Goal: Task Accomplishment & Management: Use online tool/utility

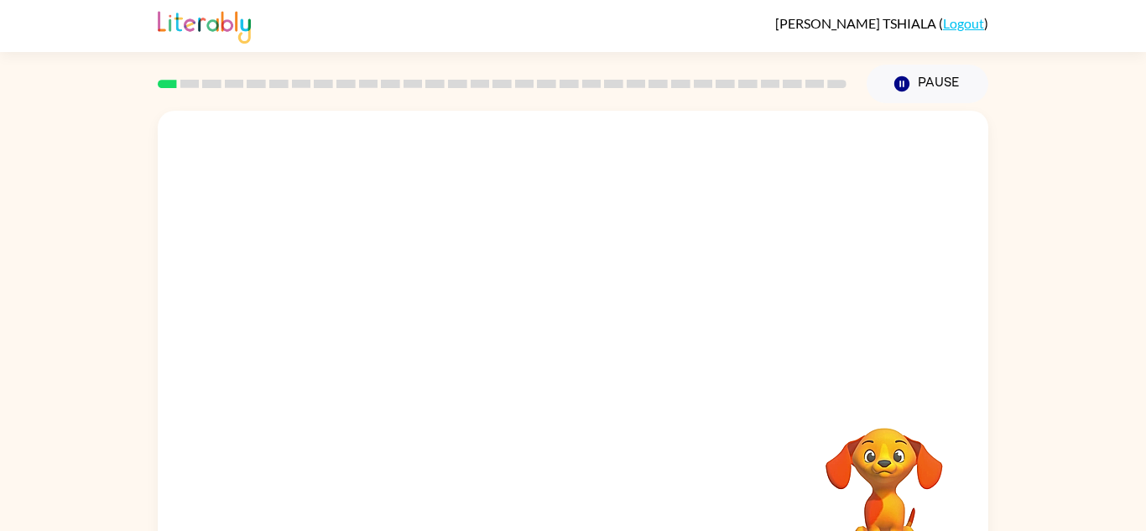
scroll to position [59, 0]
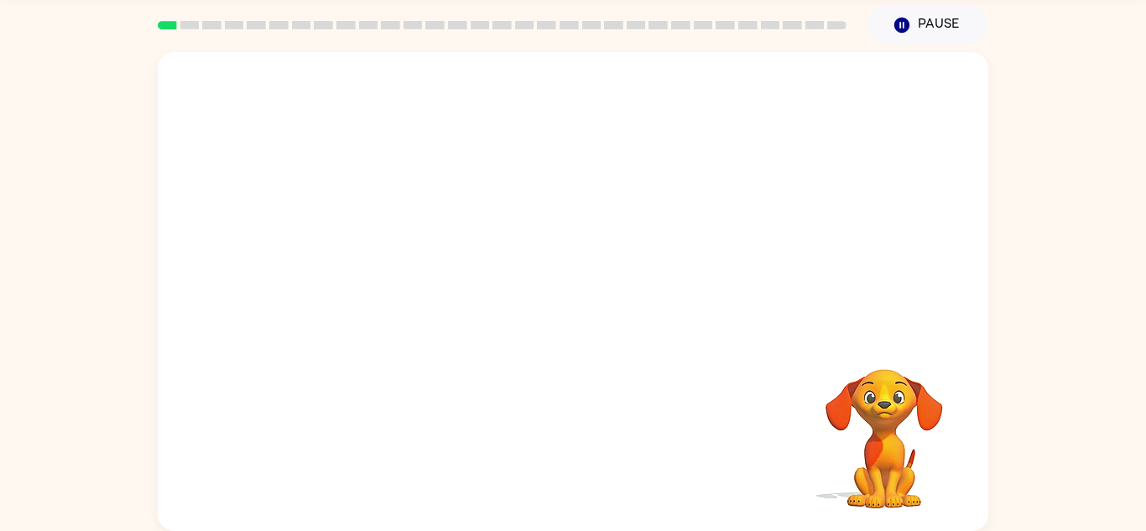
click at [896, 434] on video "Your browser must support playing .mp4 files to use Literably. Please try using…" at bounding box center [884, 427] width 168 height 168
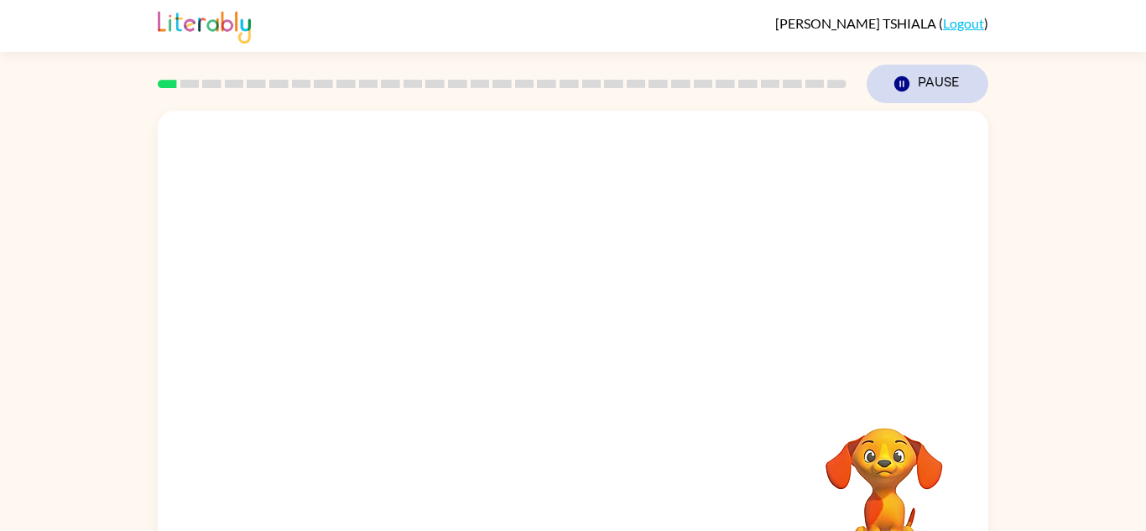
click at [897, 80] on icon "button" at bounding box center [901, 83] width 15 height 15
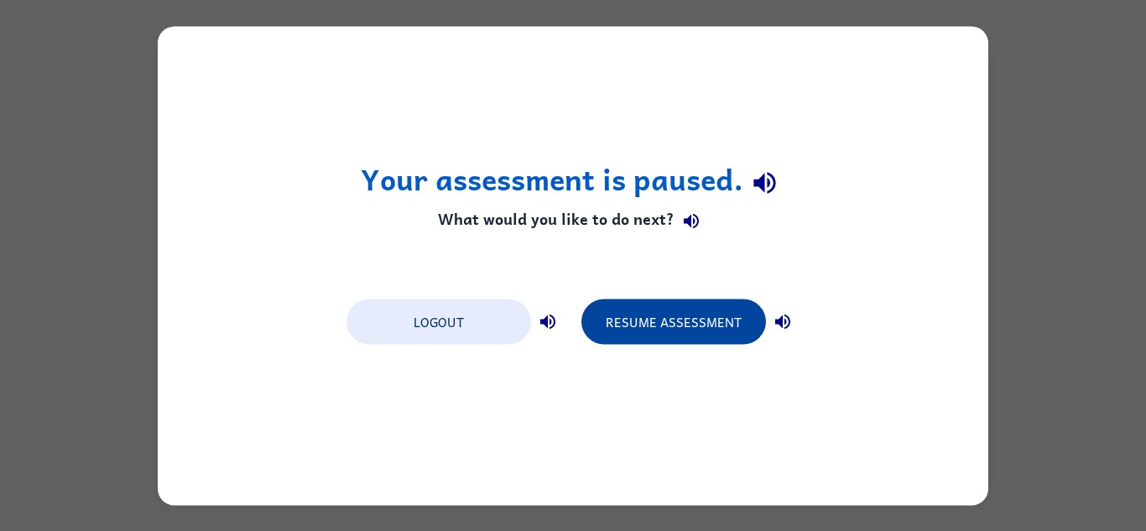
click at [697, 340] on button "Resume Assessment" at bounding box center [673, 321] width 185 height 45
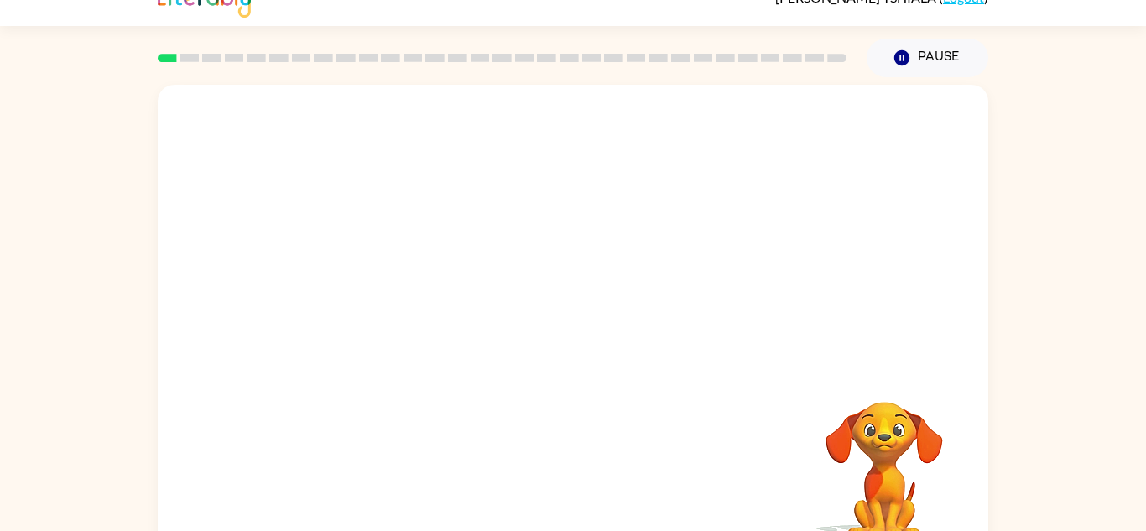
scroll to position [29, 0]
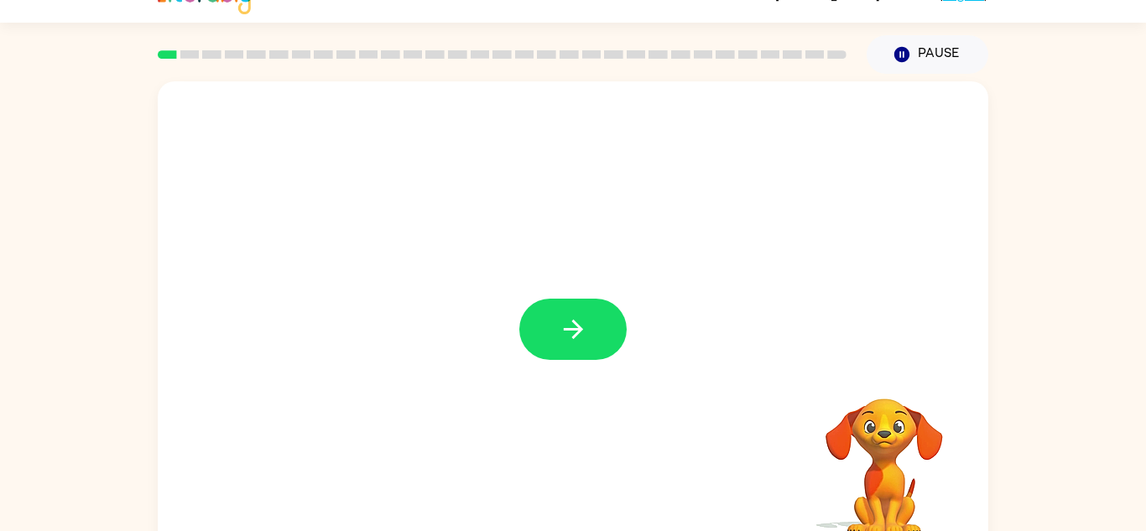
click at [565, 333] on icon "button" at bounding box center [573, 329] width 29 height 29
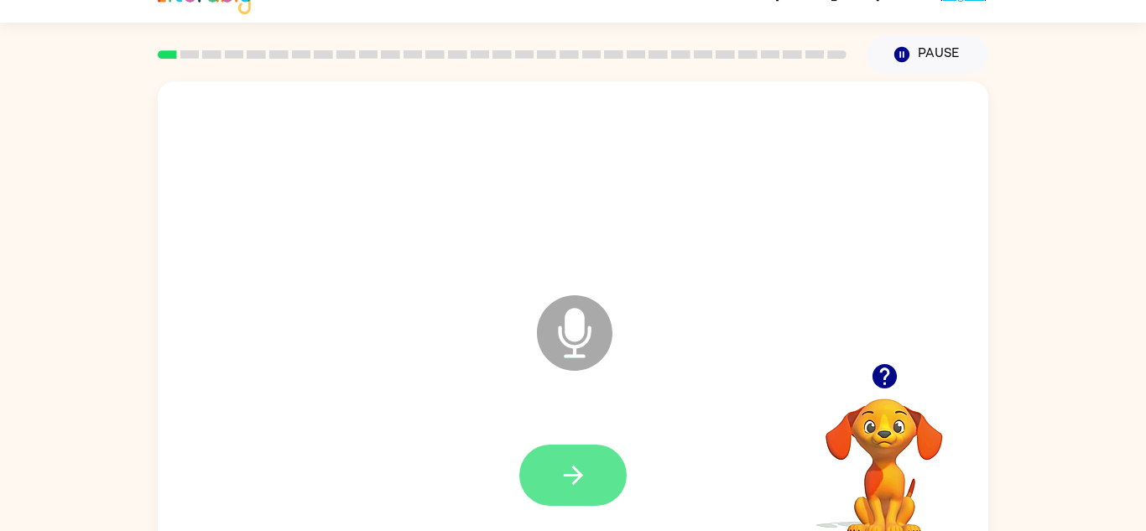
click at [570, 453] on button "button" at bounding box center [572, 475] width 107 height 61
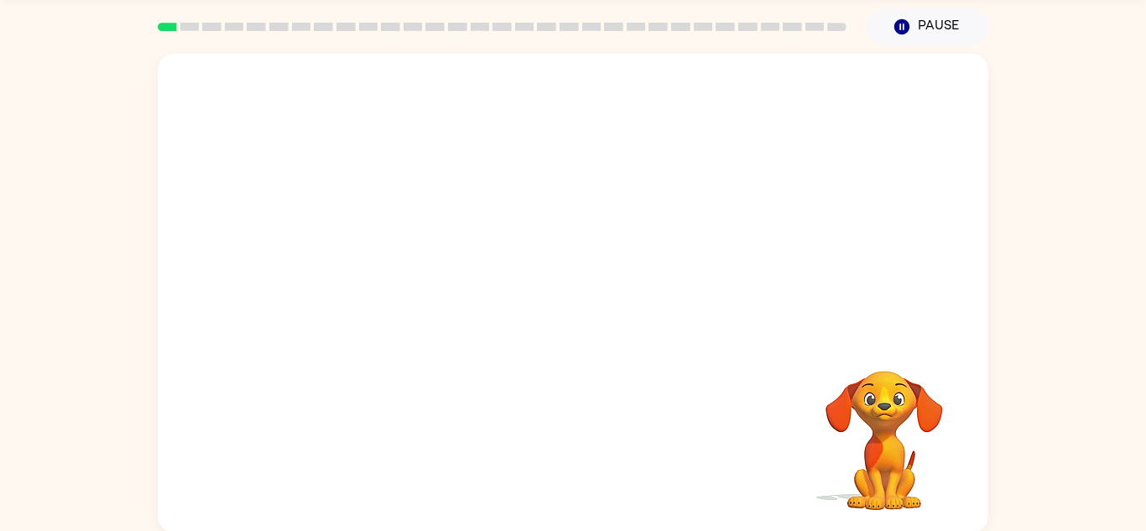
scroll to position [59, 0]
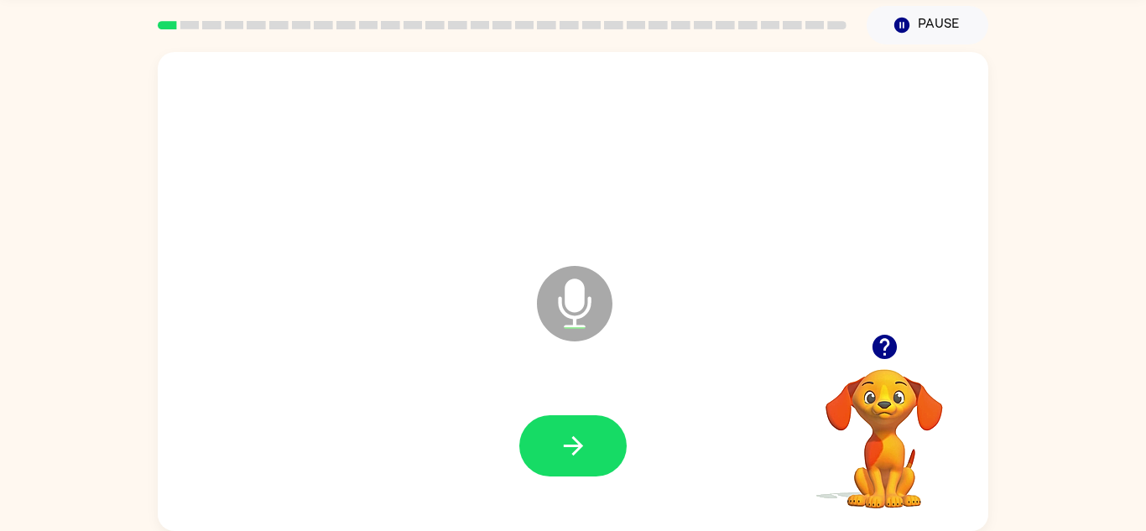
click at [570, 453] on icon "button" at bounding box center [573, 445] width 29 height 29
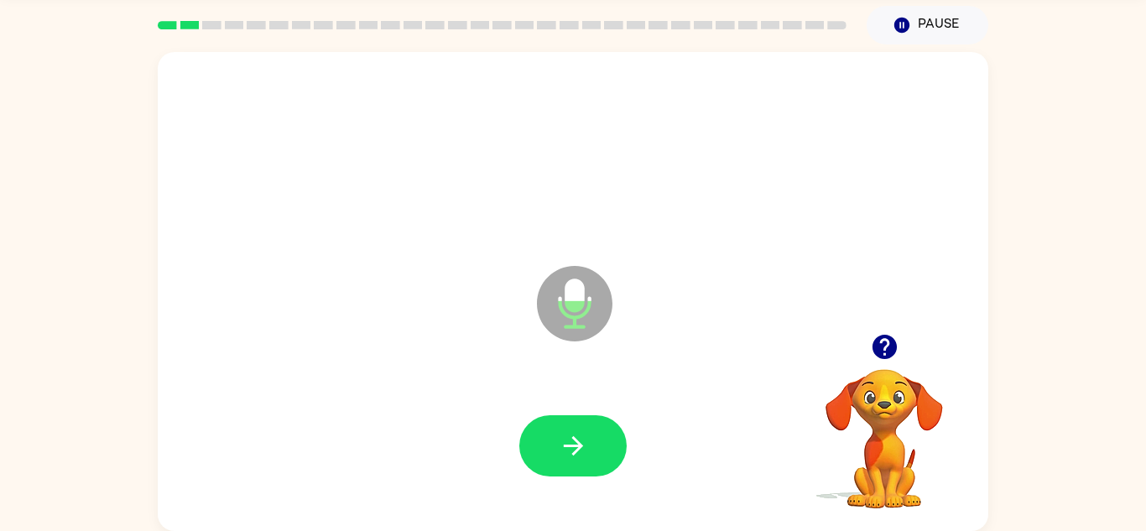
click at [570, 453] on icon "button" at bounding box center [573, 445] width 29 height 29
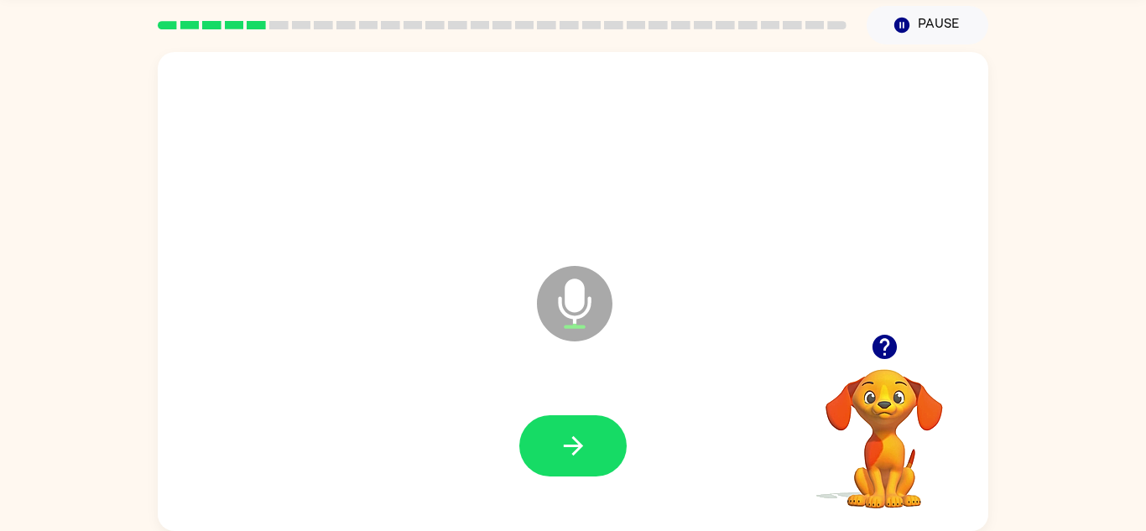
click at [570, 453] on icon "button" at bounding box center [573, 445] width 29 height 29
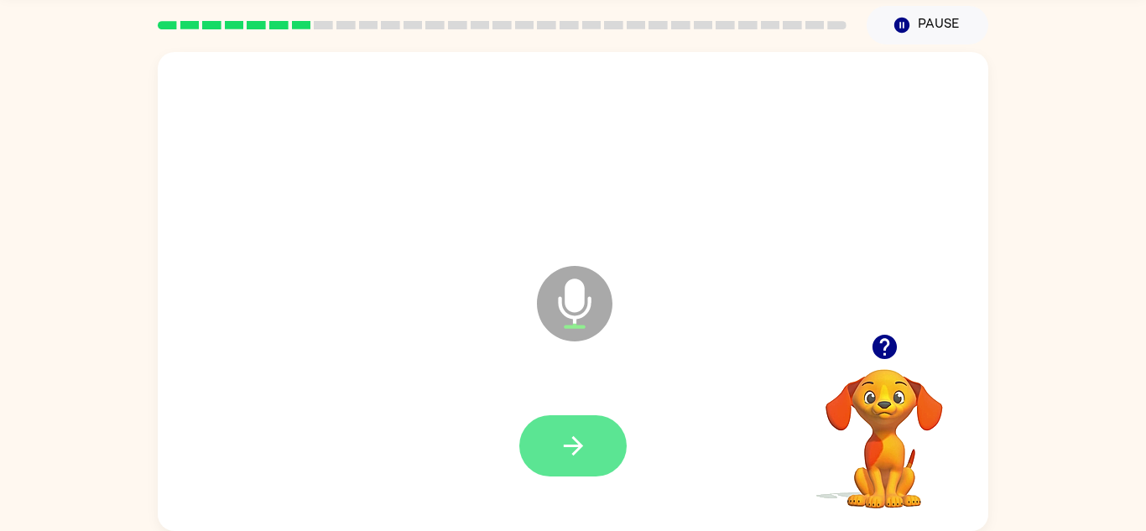
click at [594, 432] on button "button" at bounding box center [572, 445] width 107 height 61
click at [595, 434] on button "button" at bounding box center [572, 445] width 107 height 61
click at [575, 439] on icon "button" at bounding box center [572, 445] width 19 height 19
click at [575, 418] on button "button" at bounding box center [572, 445] width 107 height 61
click at [579, 419] on button "button" at bounding box center [572, 445] width 107 height 61
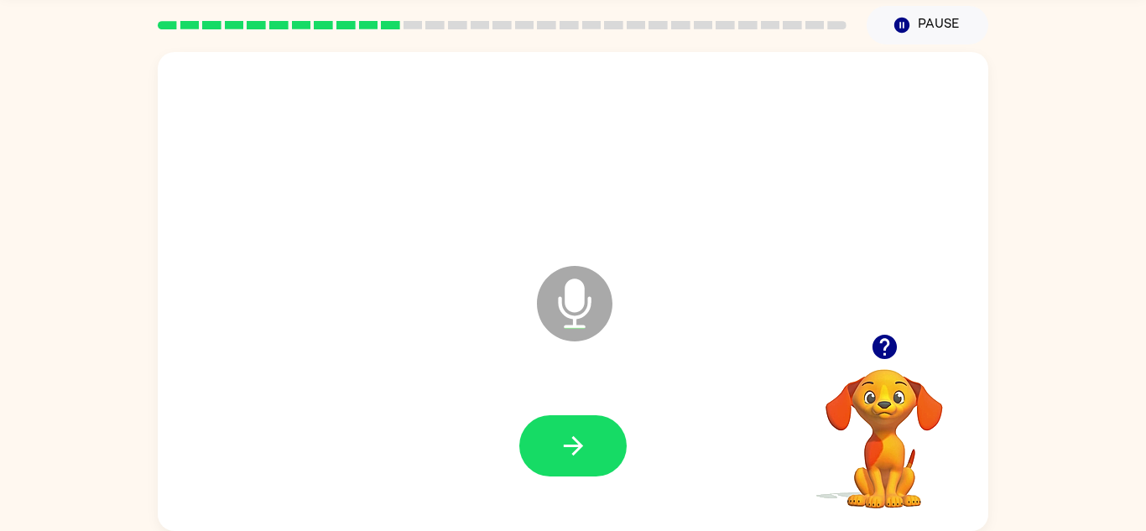
click at [889, 348] on icon "button" at bounding box center [883, 347] width 24 height 24
click at [573, 428] on button "button" at bounding box center [572, 445] width 107 height 61
click at [887, 342] on icon "button" at bounding box center [884, 346] width 29 height 29
click at [882, 344] on icon "button" at bounding box center [883, 347] width 24 height 24
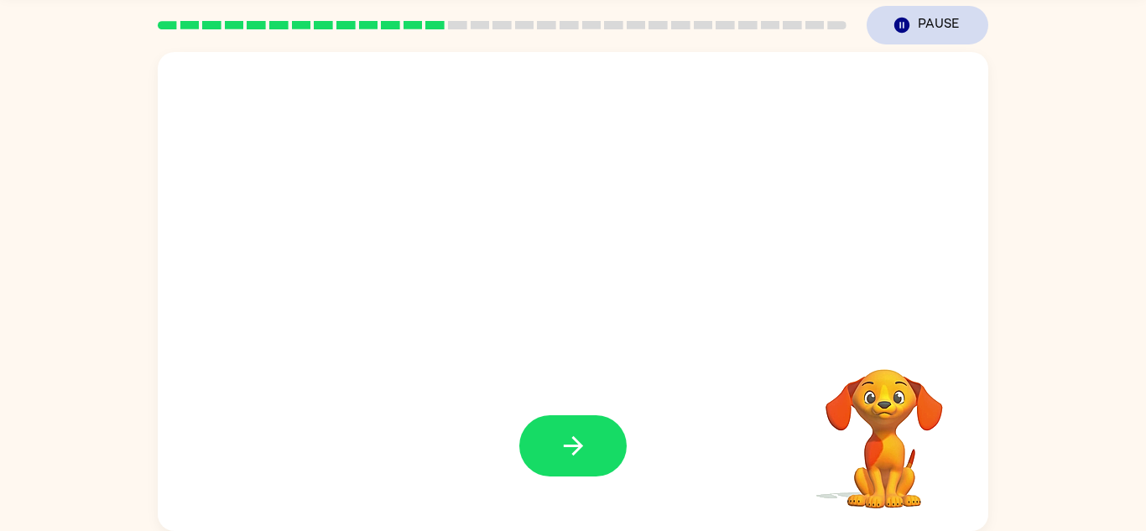
click at [923, 31] on button "Pause Pause" at bounding box center [927, 25] width 122 height 39
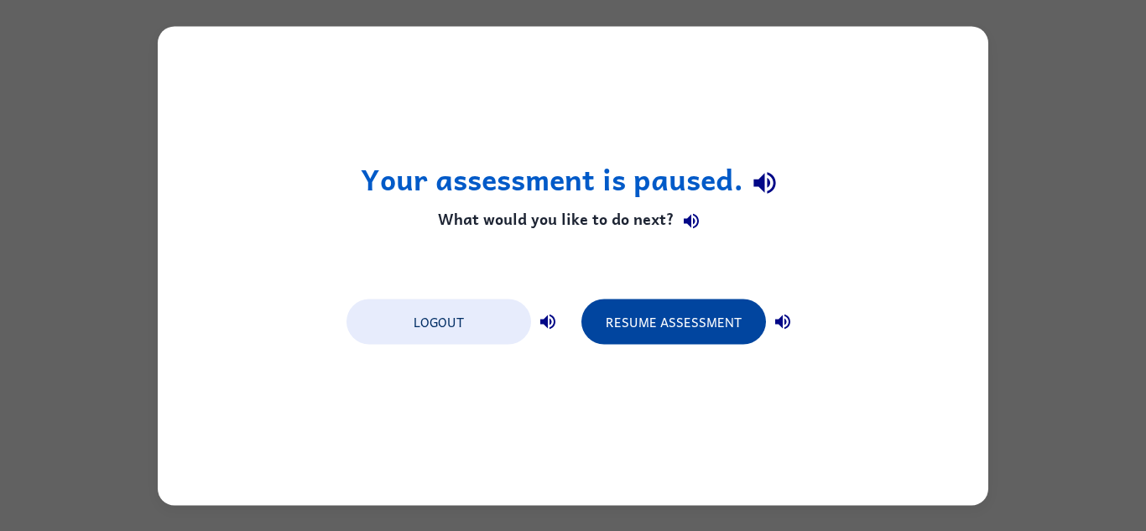
click at [701, 334] on button "Resume Assessment" at bounding box center [673, 321] width 185 height 45
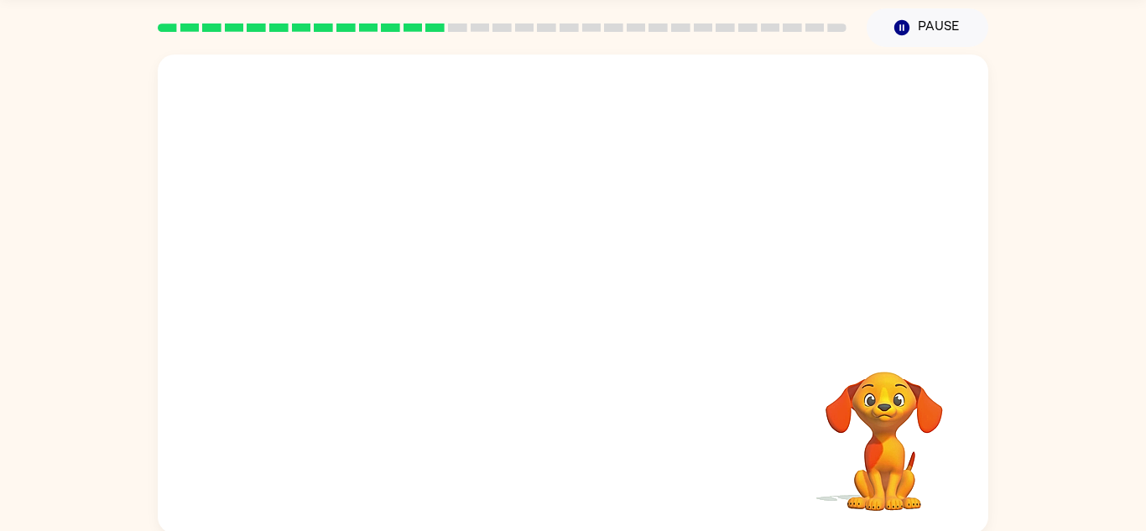
scroll to position [59, 0]
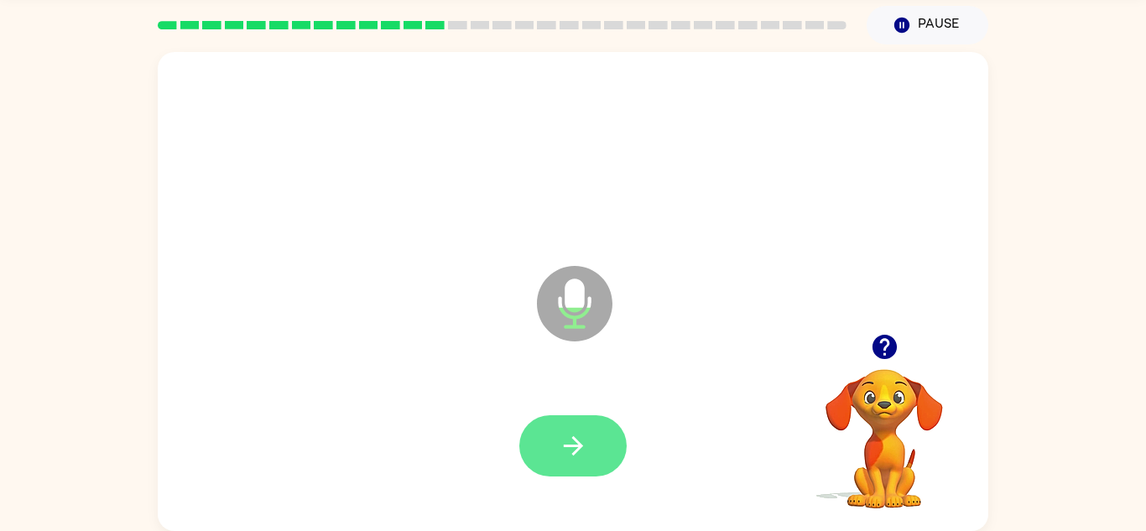
click at [587, 432] on button "button" at bounding box center [572, 445] width 107 height 61
click at [575, 436] on icon "button" at bounding box center [573, 445] width 29 height 29
click at [591, 429] on button "button" at bounding box center [572, 445] width 107 height 61
click at [609, 434] on button "button" at bounding box center [572, 445] width 107 height 61
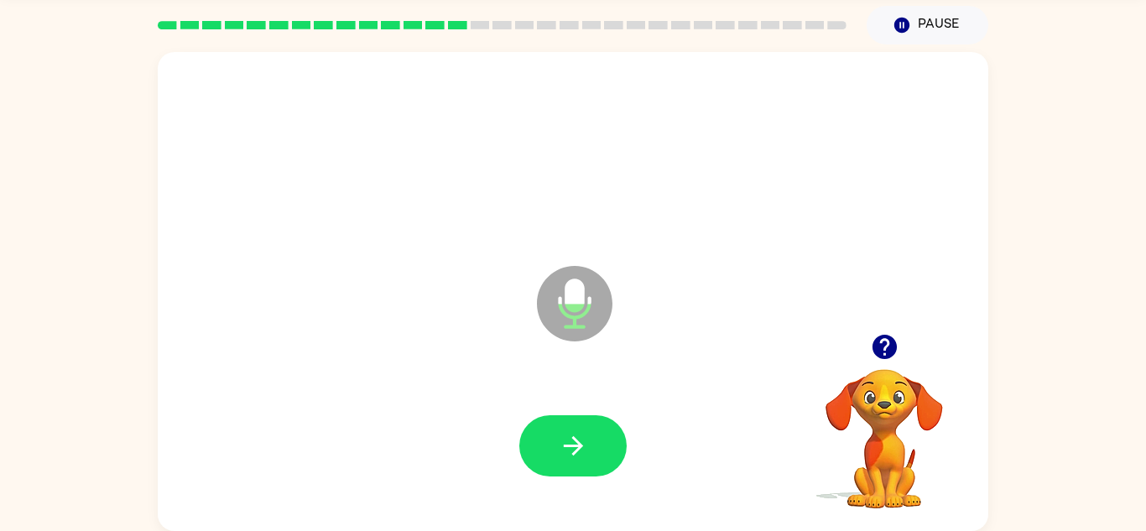
click at [609, 434] on button "button" at bounding box center [572, 445] width 107 height 61
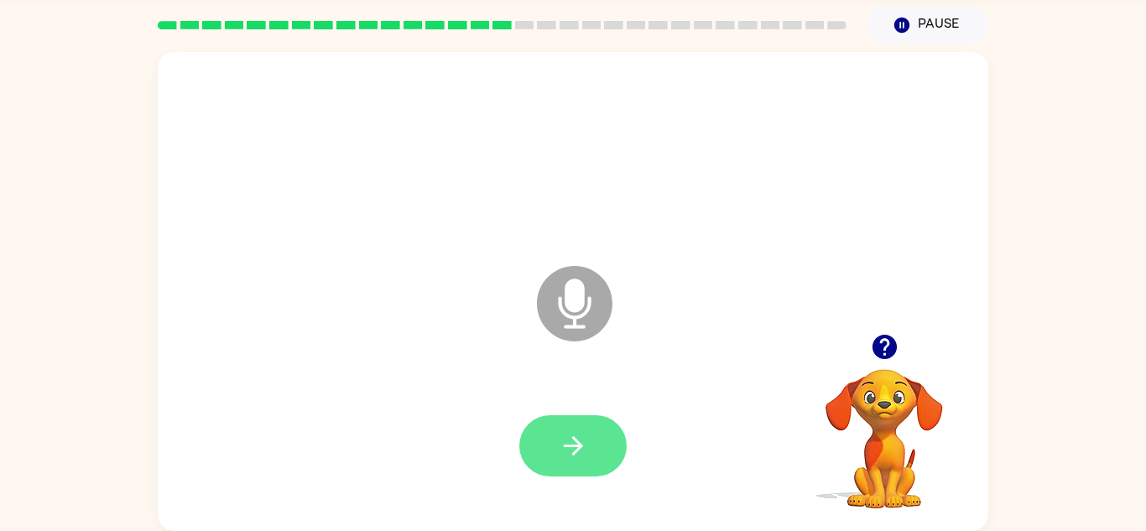
click at [580, 459] on icon "button" at bounding box center [573, 445] width 29 height 29
click at [582, 449] on icon "button" at bounding box center [573, 445] width 29 height 29
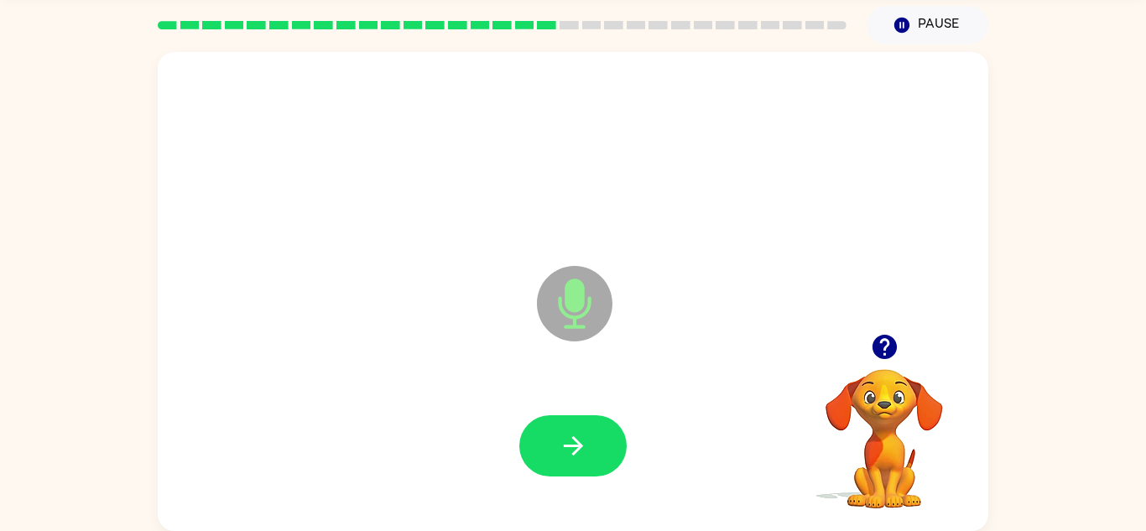
click at [582, 449] on icon "button" at bounding box center [573, 445] width 29 height 29
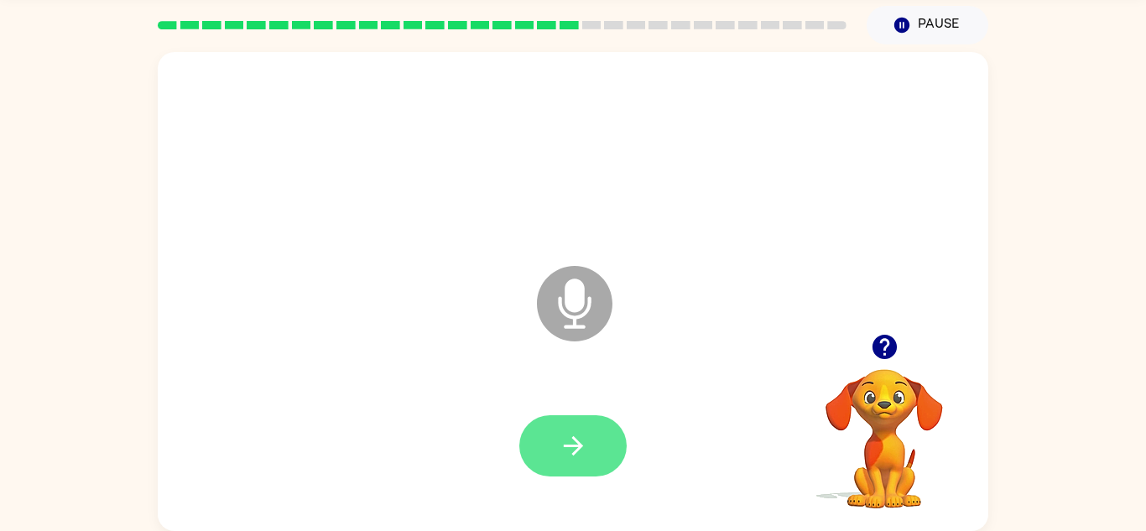
click at [590, 462] on button "button" at bounding box center [572, 445] width 107 height 61
click at [587, 436] on button "button" at bounding box center [572, 445] width 107 height 61
click at [890, 342] on icon "button" at bounding box center [883, 347] width 24 height 24
click at [579, 442] on icon "button" at bounding box center [572, 445] width 19 height 19
click at [594, 420] on button "button" at bounding box center [572, 445] width 107 height 61
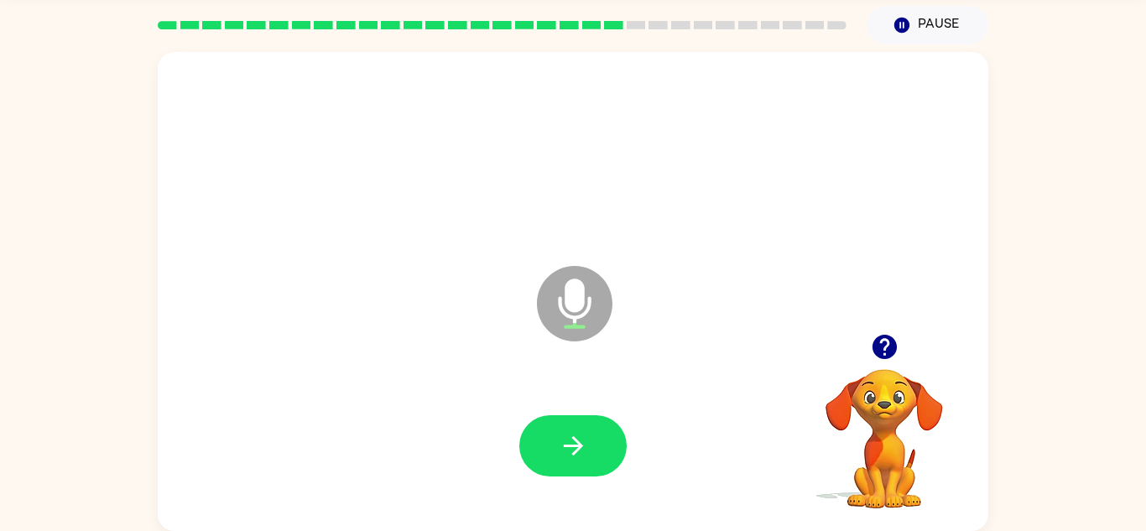
click at [594, 420] on button "button" at bounding box center [572, 445] width 107 height 61
click at [893, 342] on icon "button" at bounding box center [883, 347] width 24 height 24
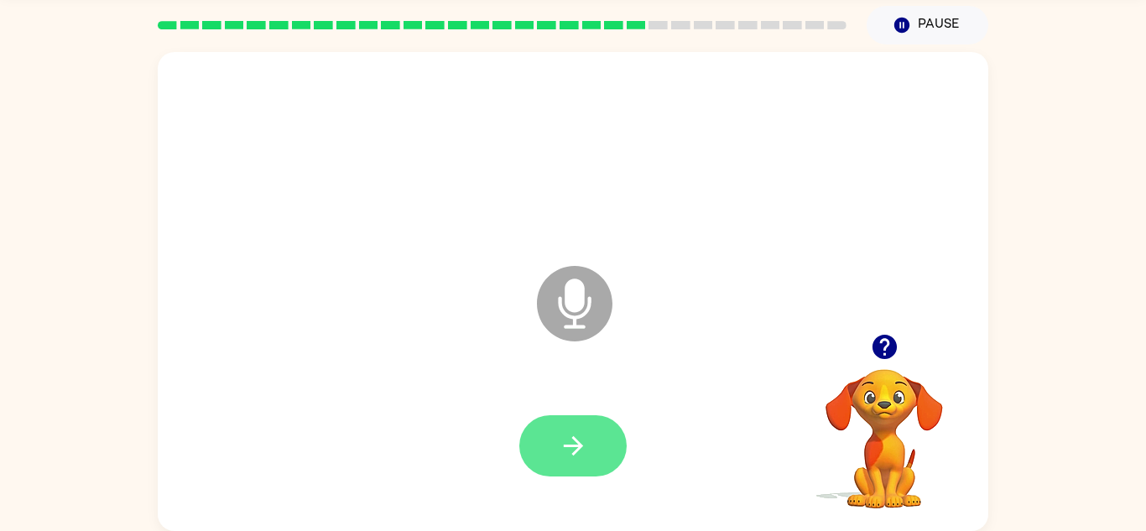
click at [596, 422] on button "button" at bounding box center [572, 445] width 107 height 61
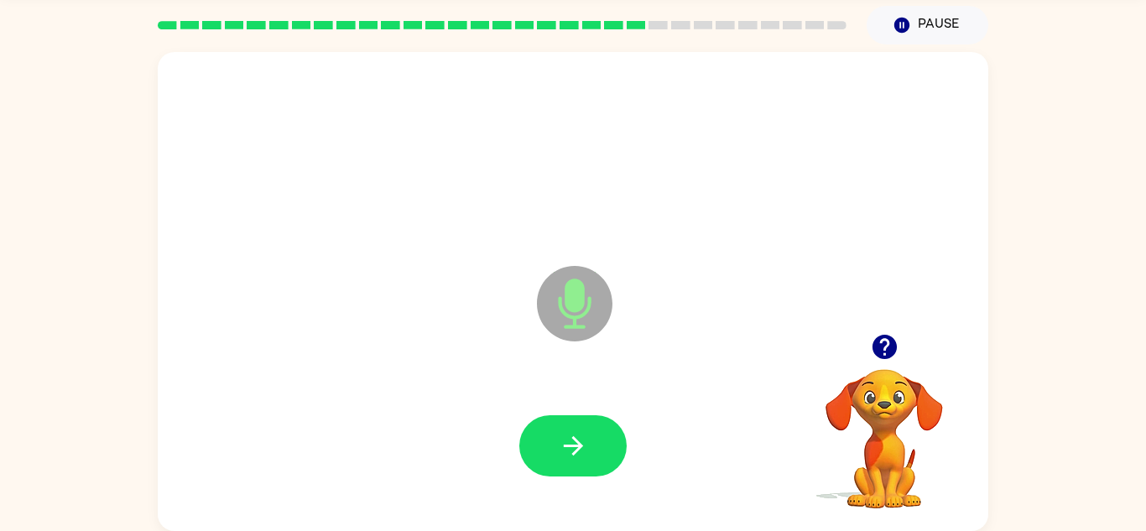
click at [596, 422] on button "button" at bounding box center [572, 445] width 107 height 61
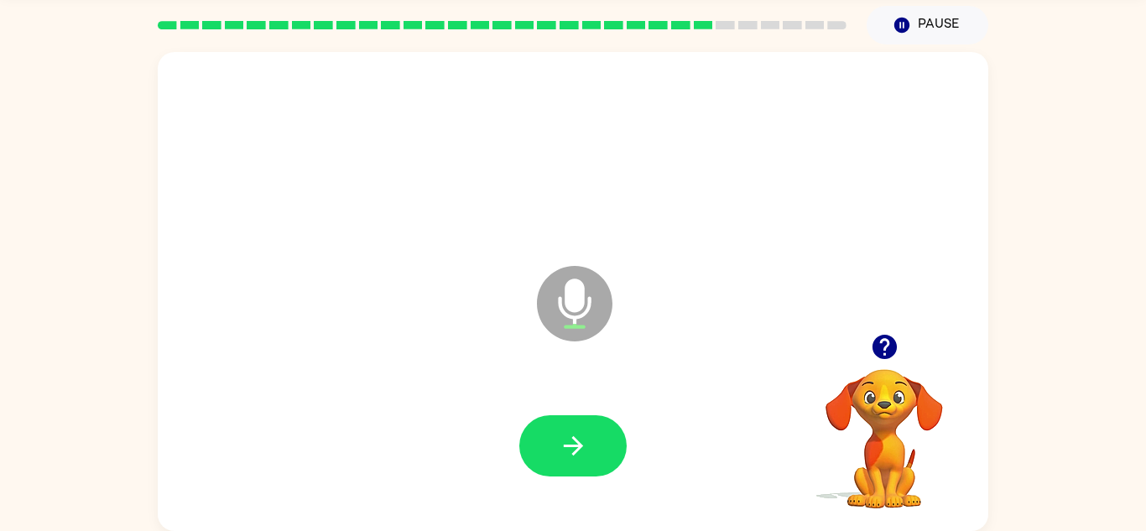
click at [596, 422] on button "button" at bounding box center [572, 445] width 107 height 61
click at [534, 454] on button "button" at bounding box center [572, 445] width 107 height 61
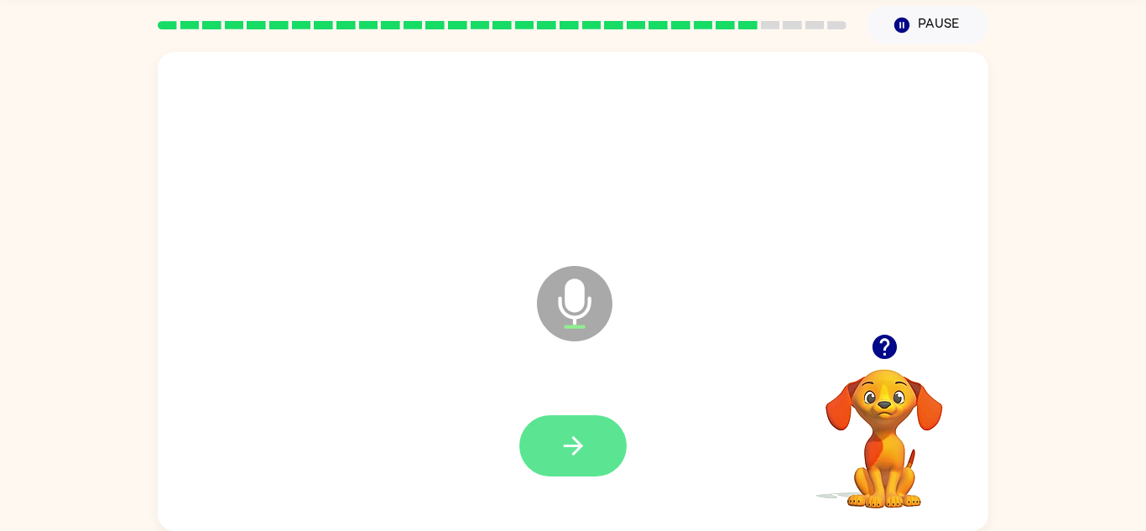
click at [552, 441] on button "button" at bounding box center [572, 445] width 107 height 61
click at [890, 343] on icon "button" at bounding box center [883, 347] width 24 height 24
click at [556, 454] on button "button" at bounding box center [572, 445] width 107 height 61
click at [563, 440] on icon "button" at bounding box center [573, 445] width 29 height 29
click at [545, 461] on button "button" at bounding box center [572, 445] width 107 height 61
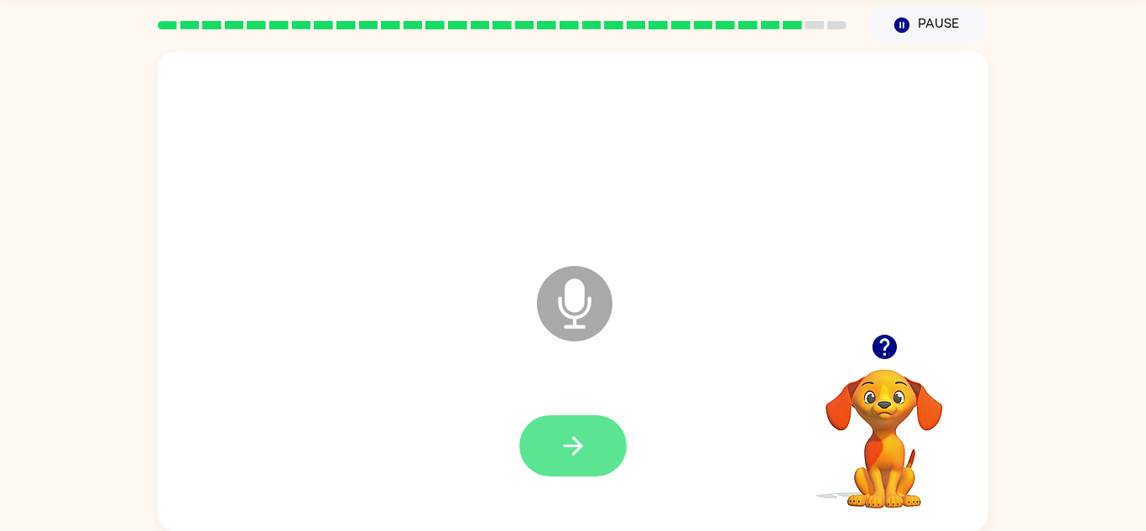
click at [568, 445] on icon "button" at bounding box center [572, 445] width 19 height 19
click at [873, 340] on icon "button" at bounding box center [884, 346] width 29 height 29
click at [594, 456] on button "button" at bounding box center [572, 445] width 107 height 61
click at [878, 351] on icon "button" at bounding box center [883, 347] width 24 height 24
click at [577, 446] on icon "button" at bounding box center [572, 445] width 19 height 19
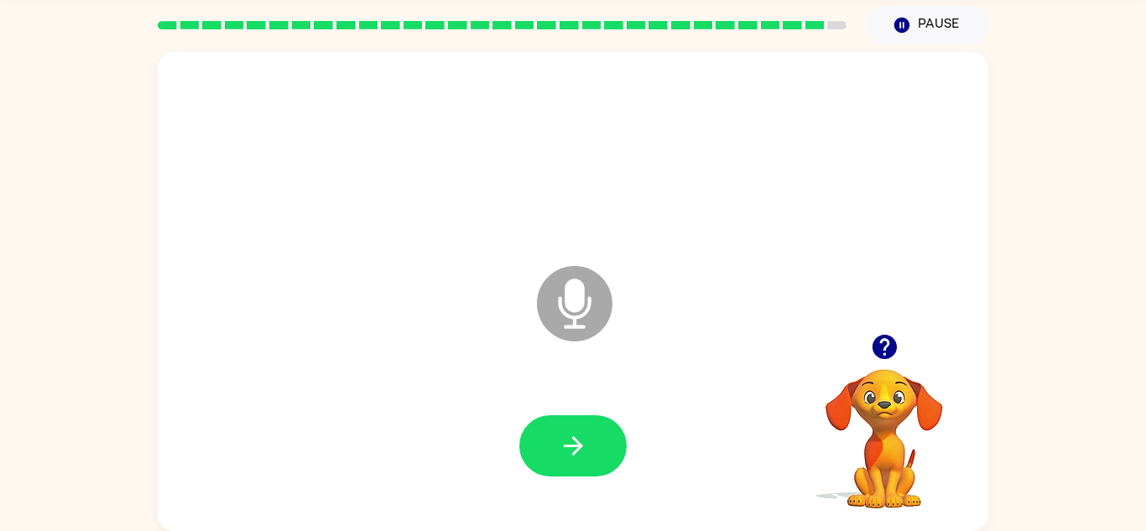
click at [577, 446] on icon "button" at bounding box center [572, 445] width 19 height 19
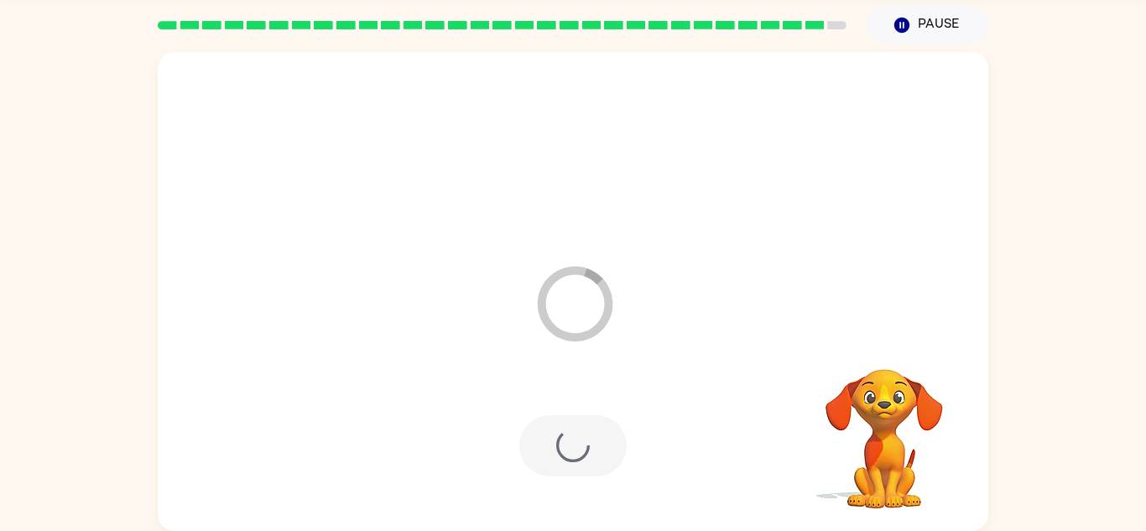
scroll to position [29, 0]
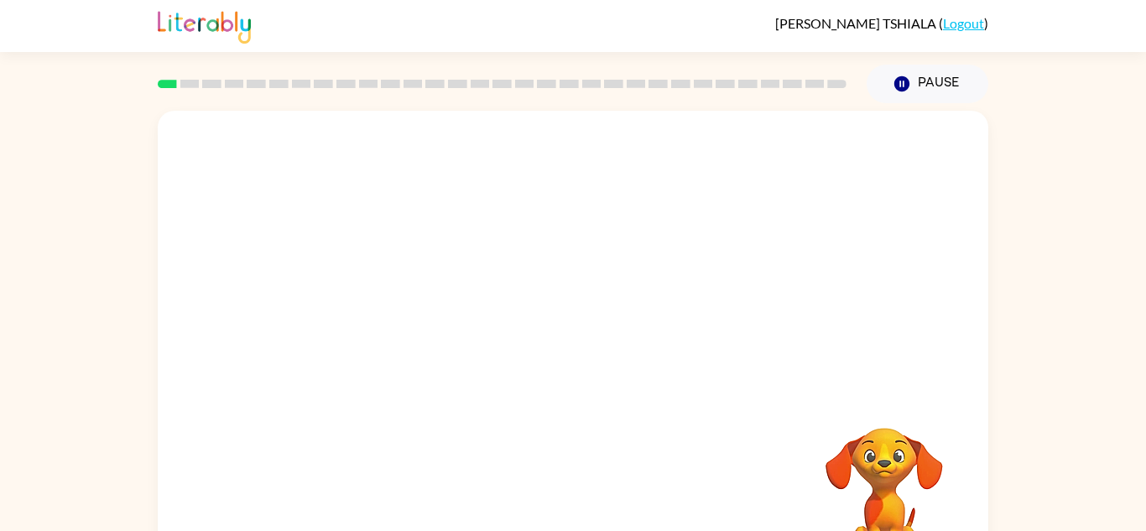
scroll to position [59, 0]
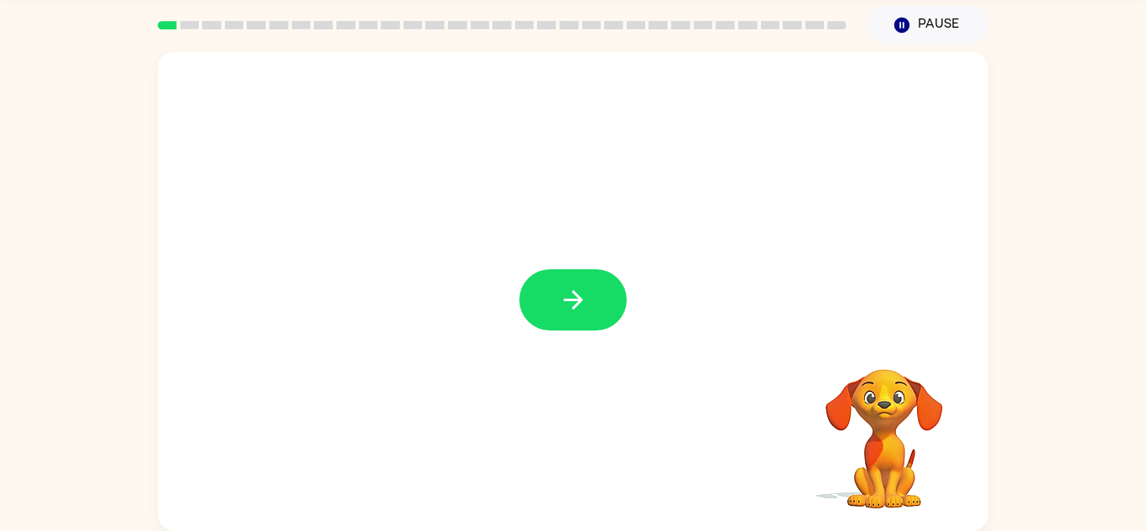
click at [590, 307] on button "button" at bounding box center [572, 299] width 107 height 61
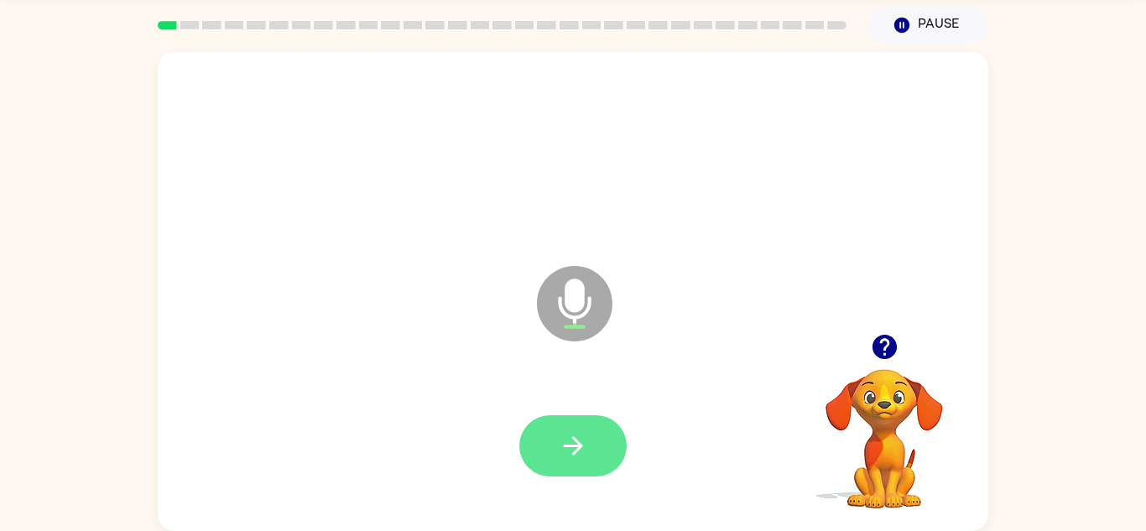
click at [567, 453] on icon "button" at bounding box center [573, 445] width 29 height 29
click at [554, 454] on button "button" at bounding box center [572, 445] width 107 height 61
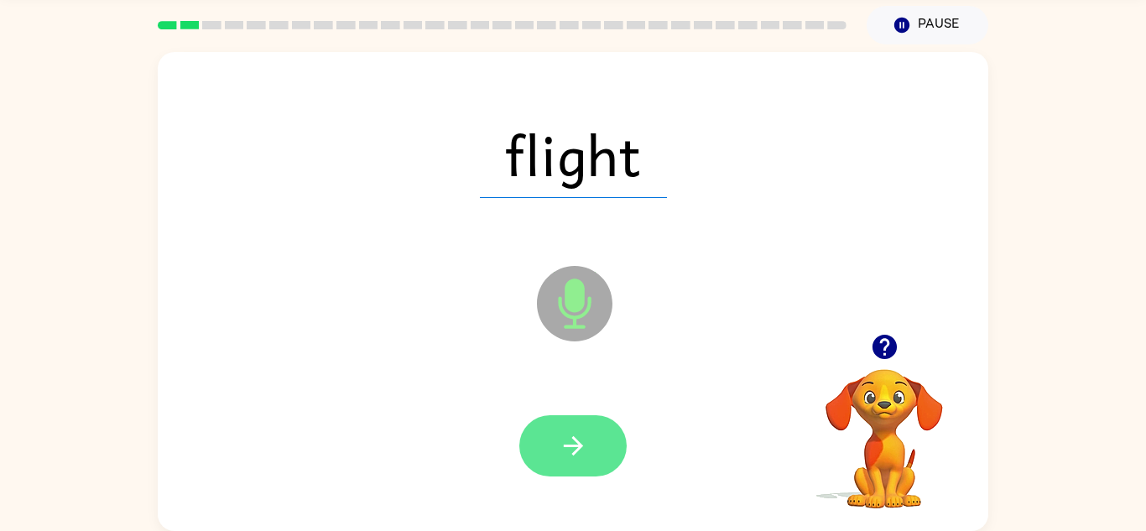
click at [578, 425] on button "button" at bounding box center [572, 445] width 107 height 61
click at [577, 441] on icon "button" at bounding box center [572, 445] width 19 height 19
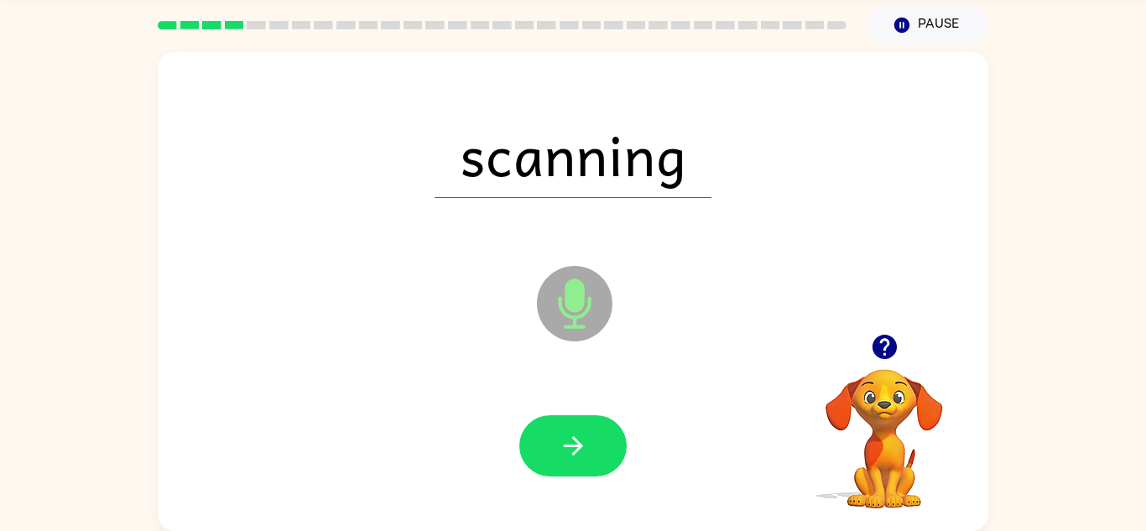
click at [577, 441] on icon "button" at bounding box center [572, 445] width 19 height 19
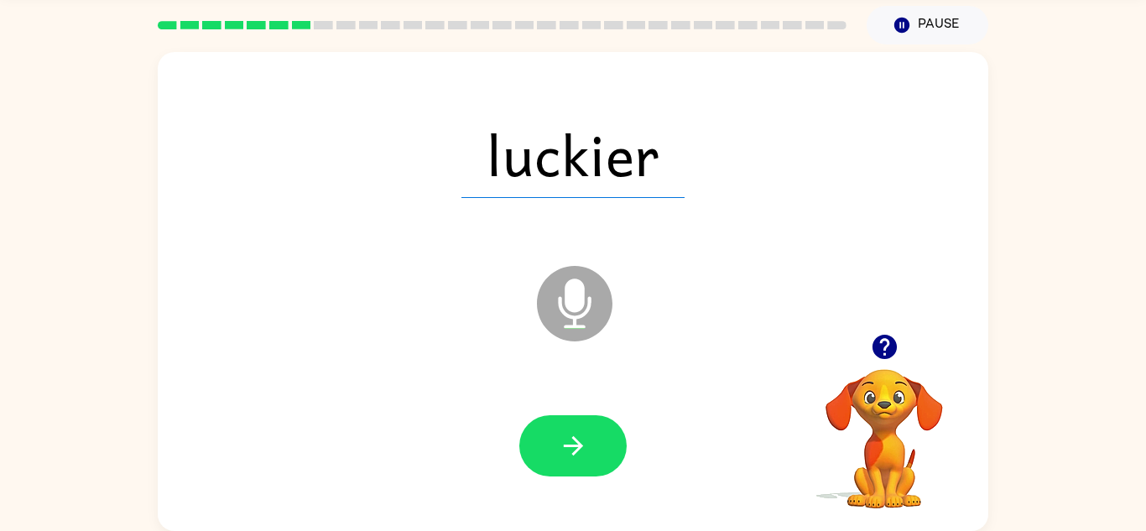
click at [577, 441] on icon "button" at bounding box center [572, 445] width 19 height 19
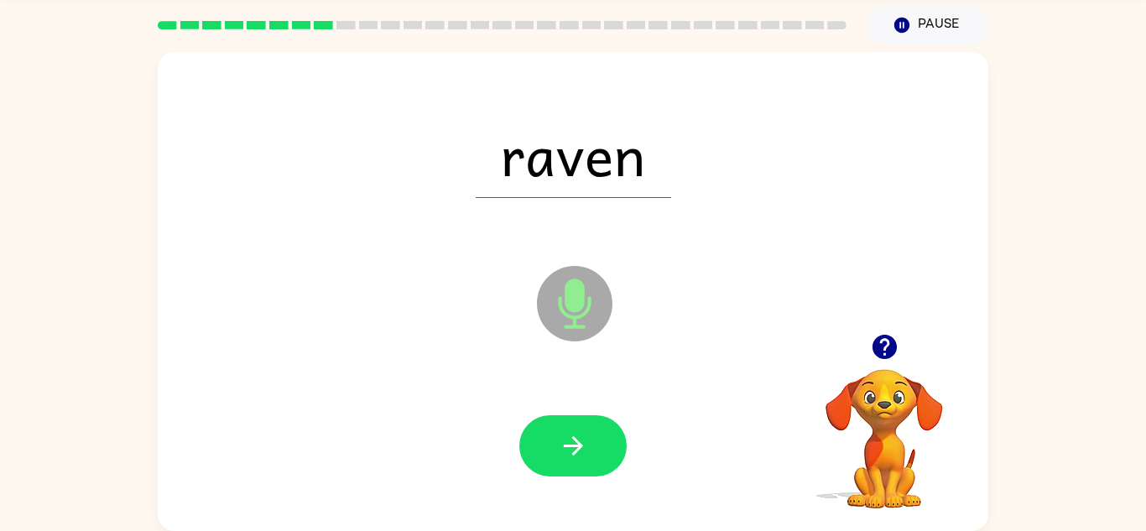
click at [577, 441] on icon "button" at bounding box center [572, 445] width 19 height 19
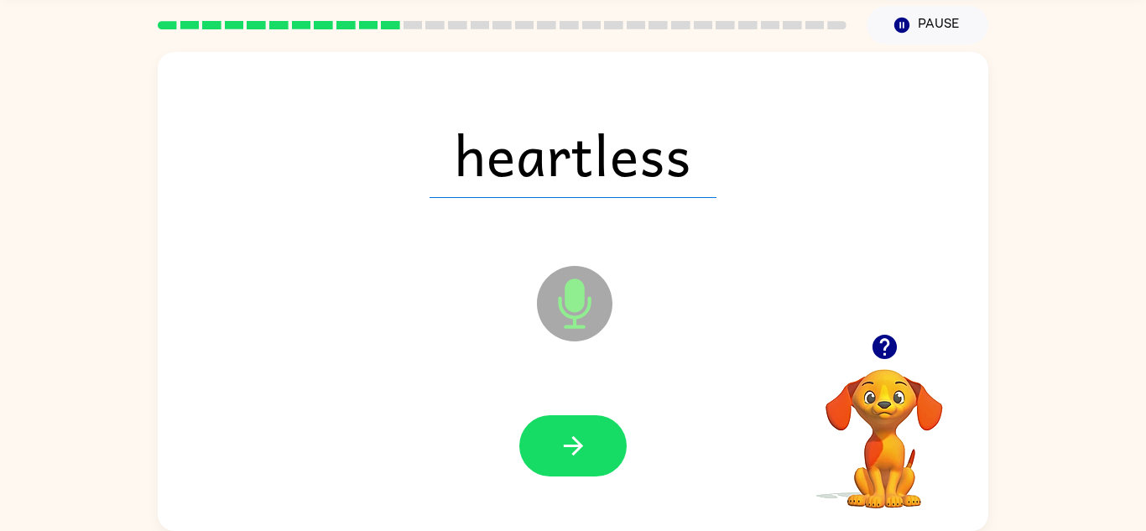
click at [577, 441] on icon "button" at bounding box center [572, 445] width 19 height 19
click at [577, 441] on div at bounding box center [572, 445] width 107 height 61
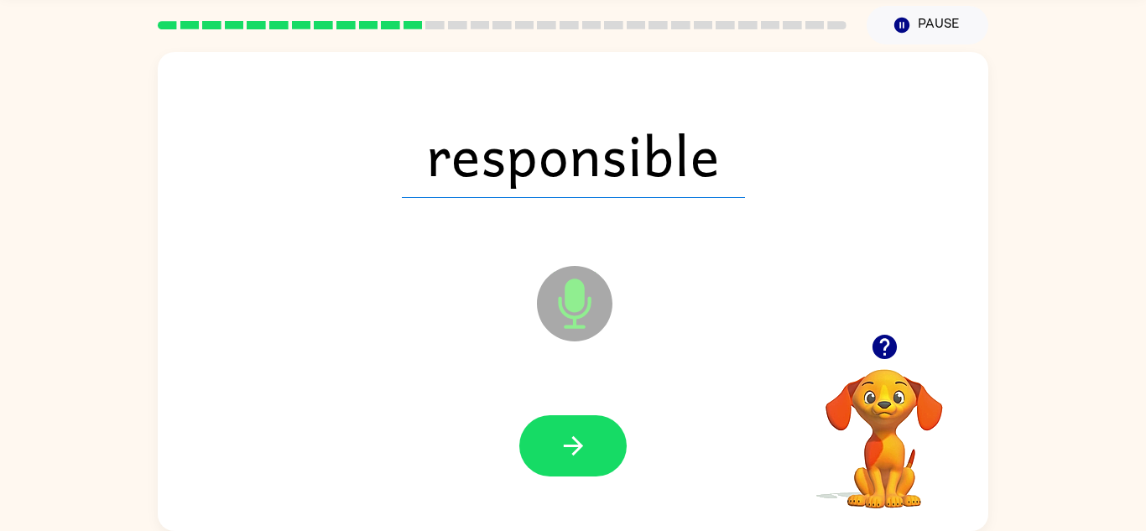
click at [577, 441] on icon "button" at bounding box center [572, 445] width 19 height 19
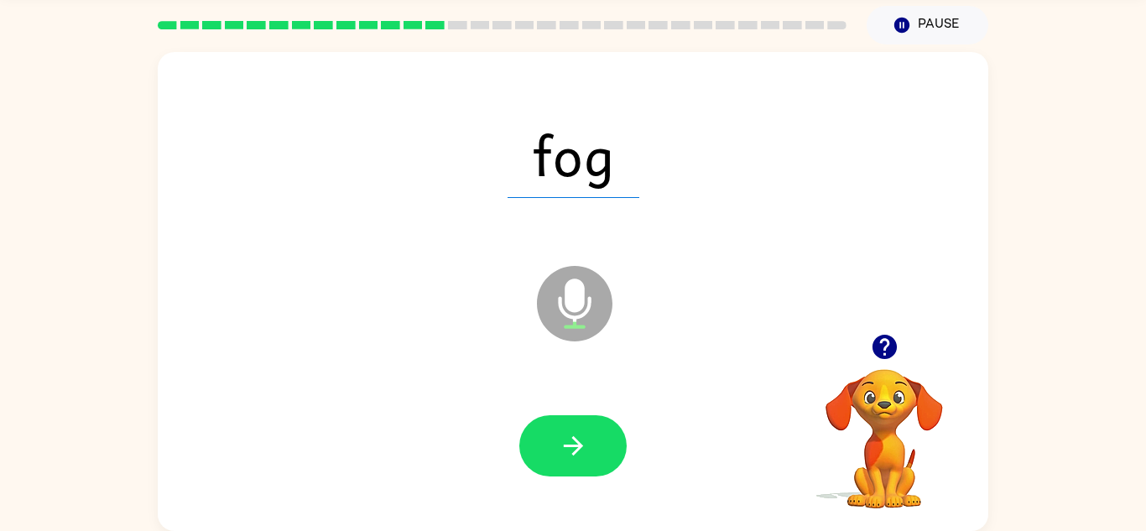
click at [577, 441] on icon "button" at bounding box center [572, 445] width 19 height 19
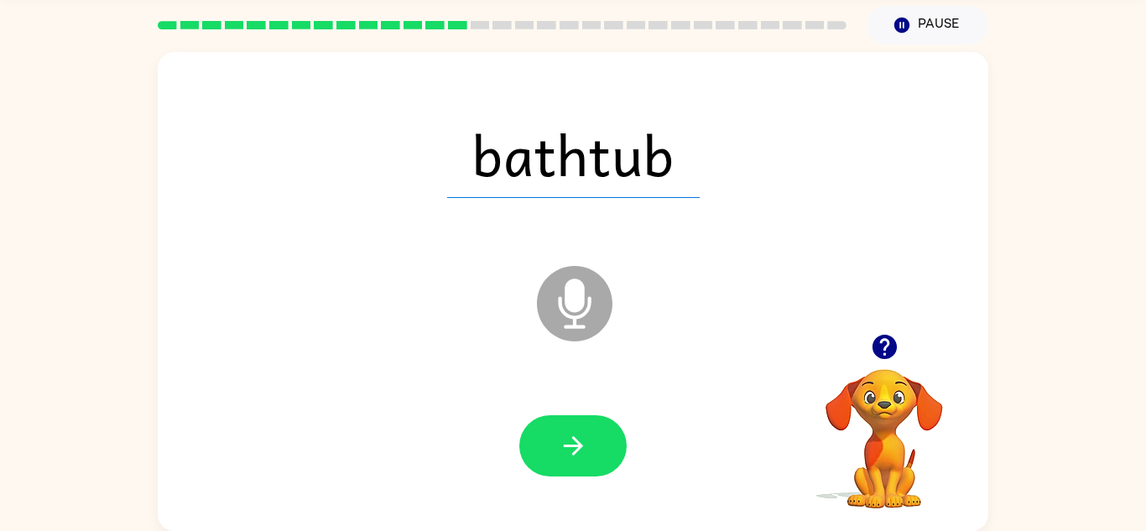
click at [577, 441] on icon "button" at bounding box center [572, 445] width 19 height 19
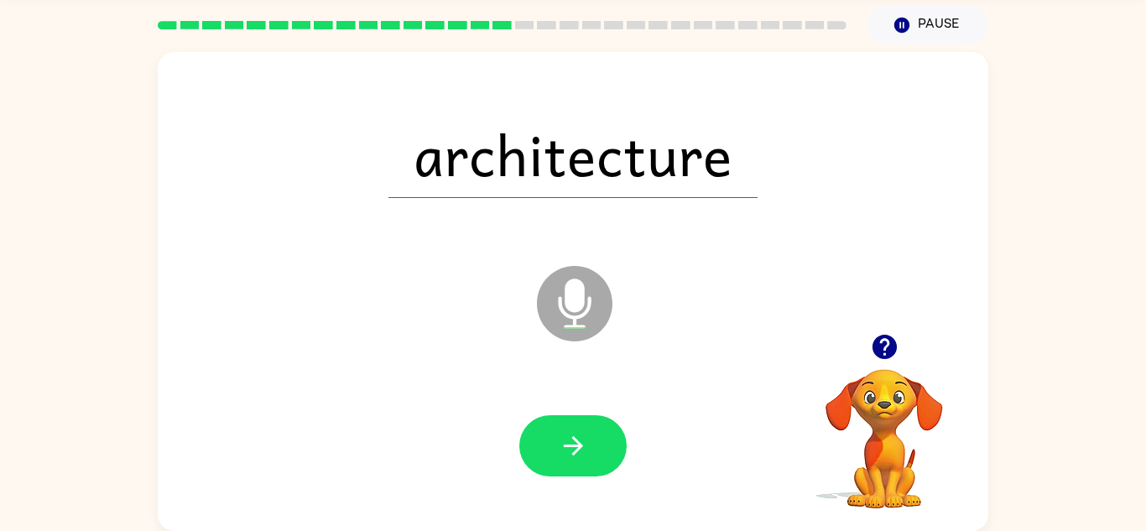
click at [577, 441] on icon "button" at bounding box center [572, 445] width 19 height 19
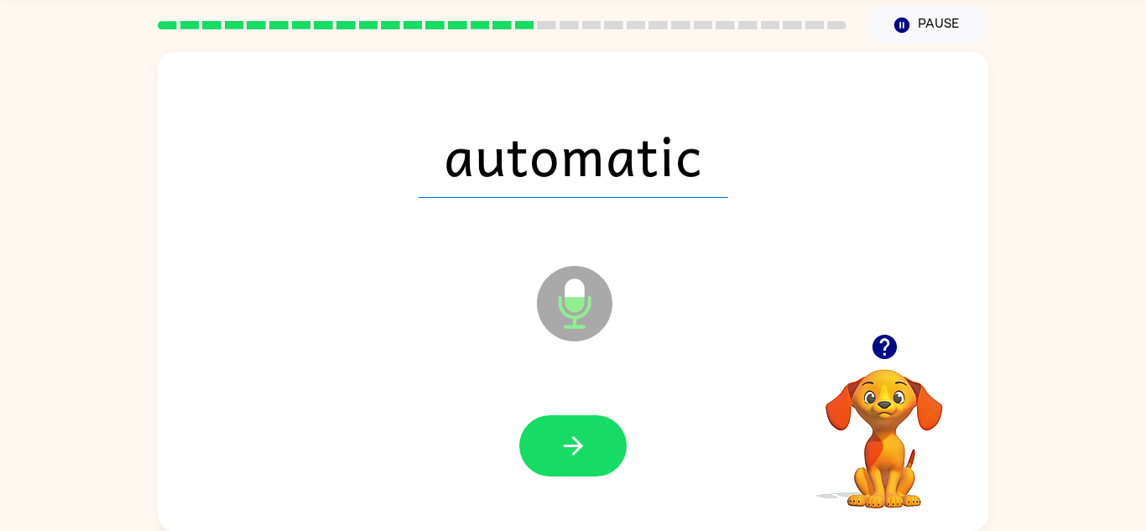
click at [577, 441] on icon "button" at bounding box center [572, 445] width 19 height 19
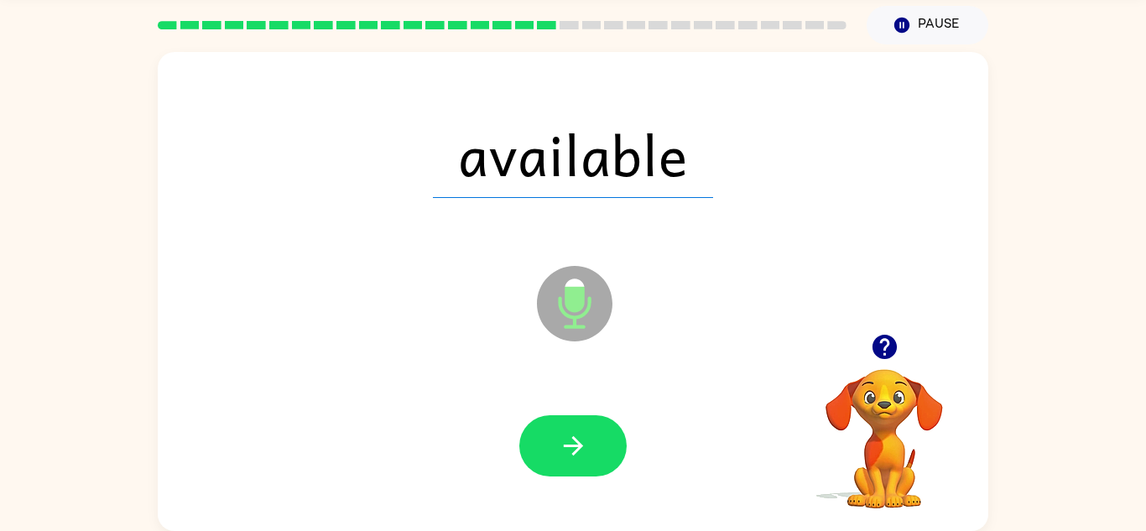
click at [577, 441] on icon "button" at bounding box center [572, 445] width 19 height 19
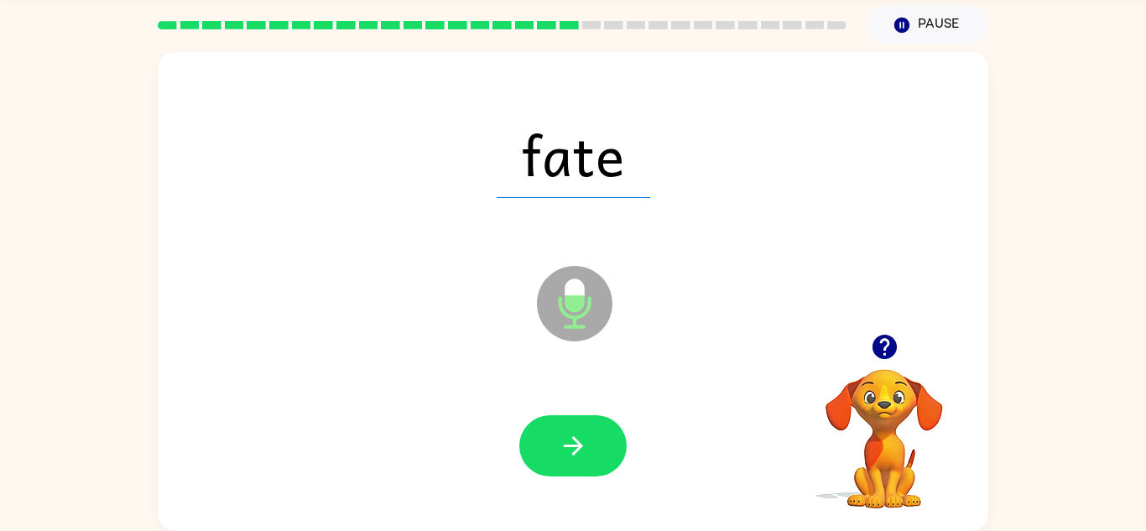
click at [577, 441] on icon "button" at bounding box center [572, 445] width 19 height 19
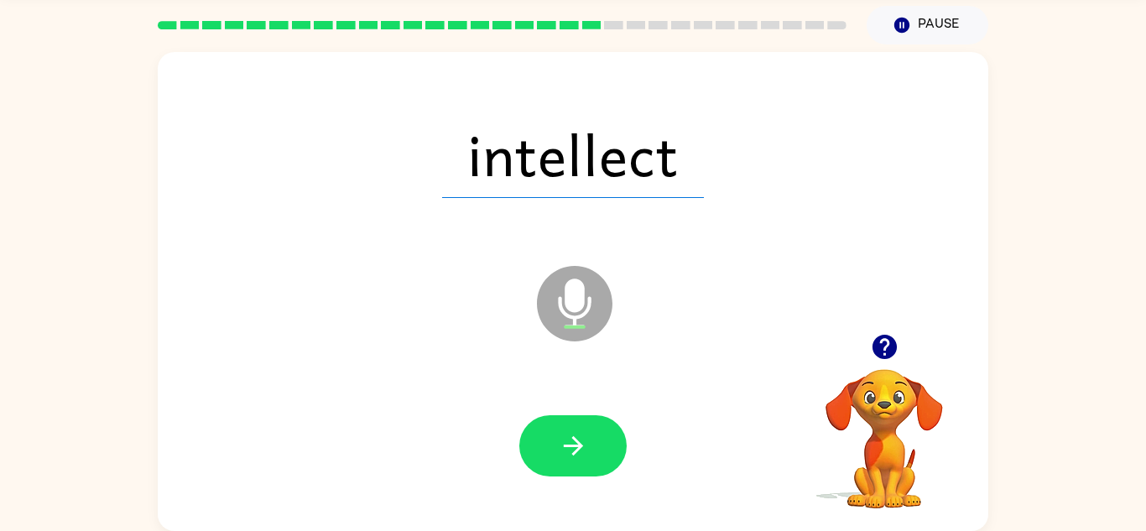
click at [577, 441] on icon "button" at bounding box center [572, 445] width 19 height 19
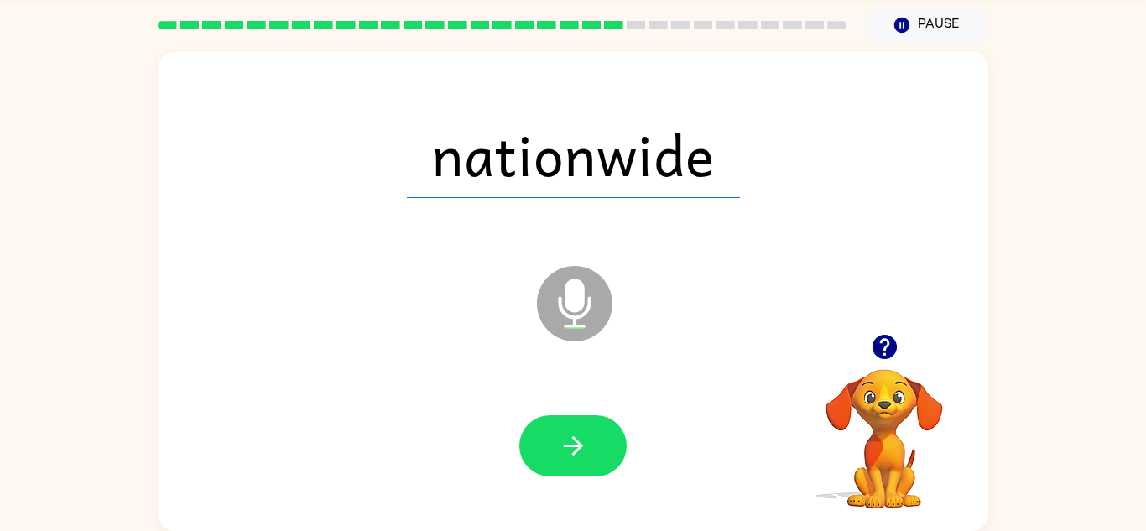
click at [577, 441] on icon "button" at bounding box center [572, 445] width 19 height 19
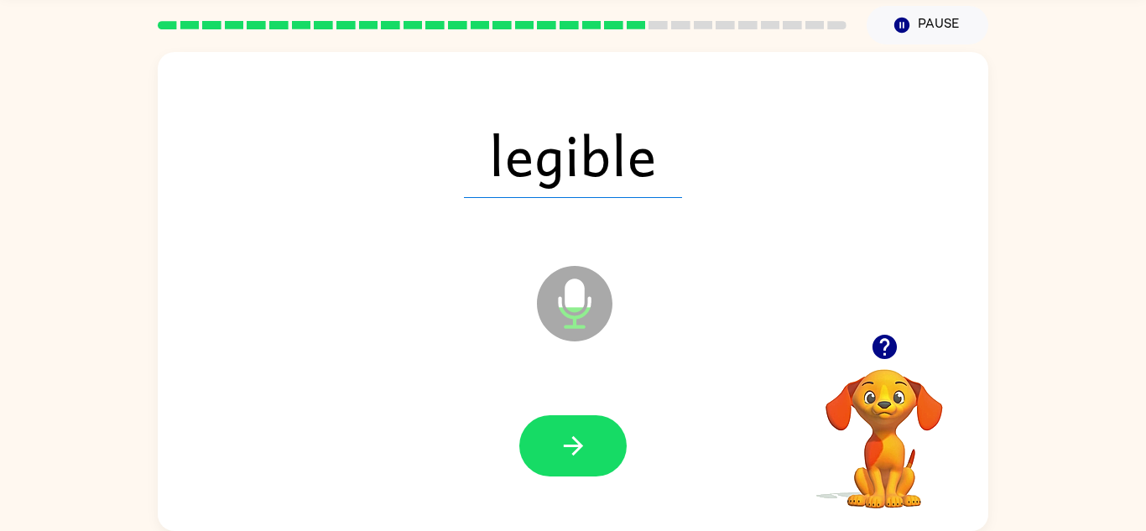
click at [577, 441] on icon "button" at bounding box center [572, 445] width 19 height 19
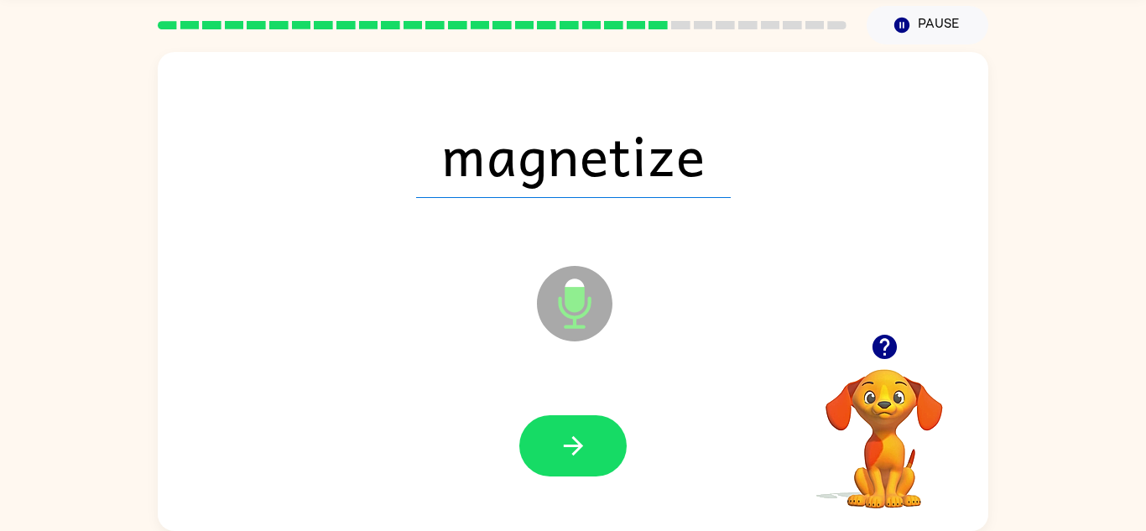
click at [577, 441] on icon "button" at bounding box center [572, 445] width 19 height 19
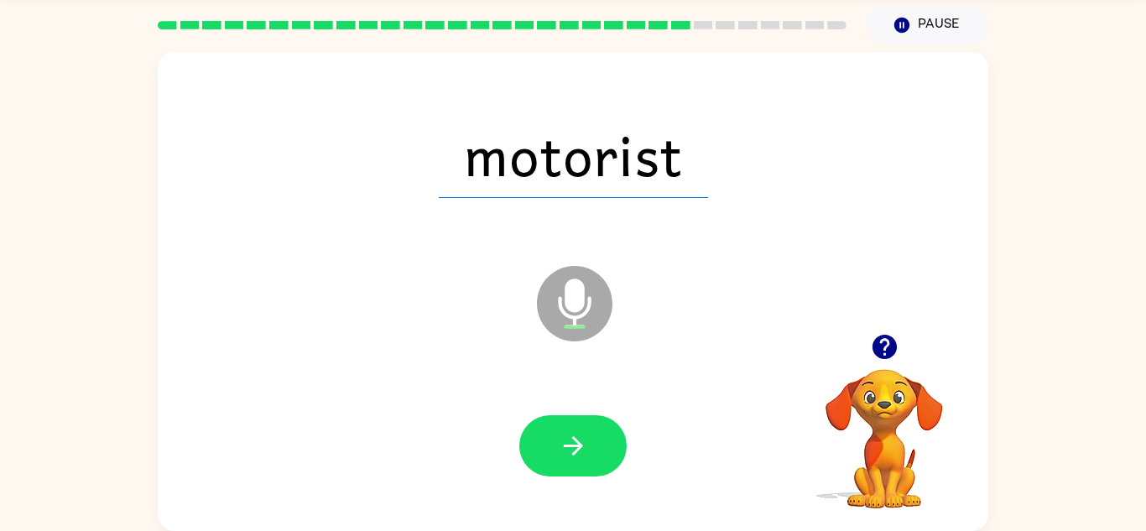
click at [577, 441] on icon "button" at bounding box center [572, 445] width 19 height 19
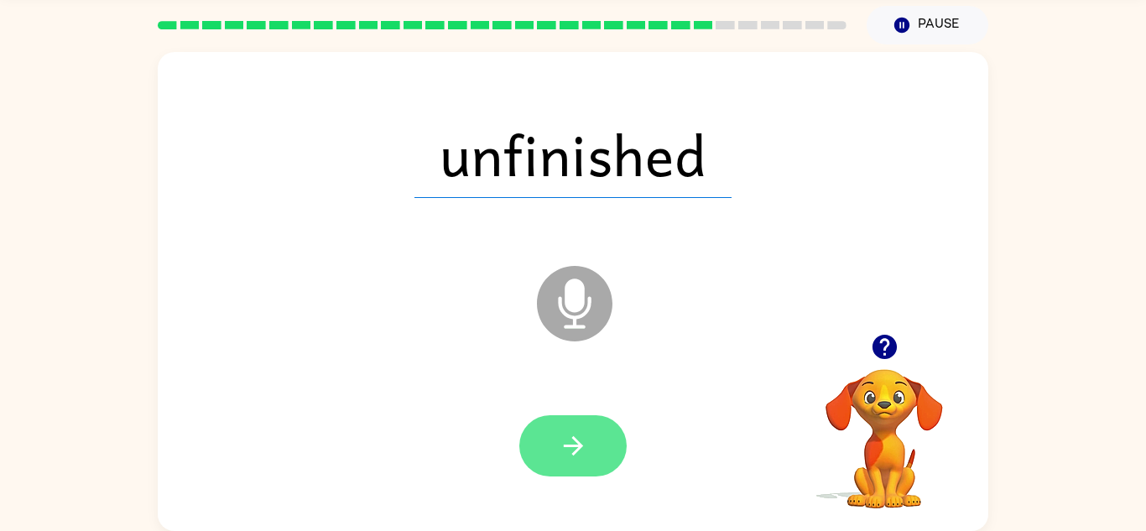
click at [577, 442] on icon "button" at bounding box center [572, 445] width 19 height 19
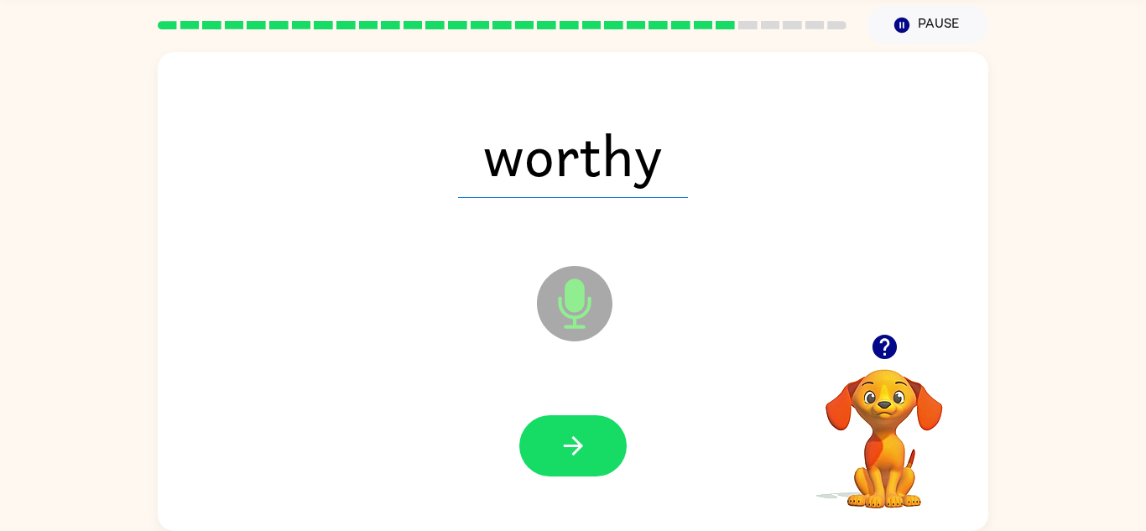
click at [577, 442] on icon "button" at bounding box center [572, 445] width 19 height 19
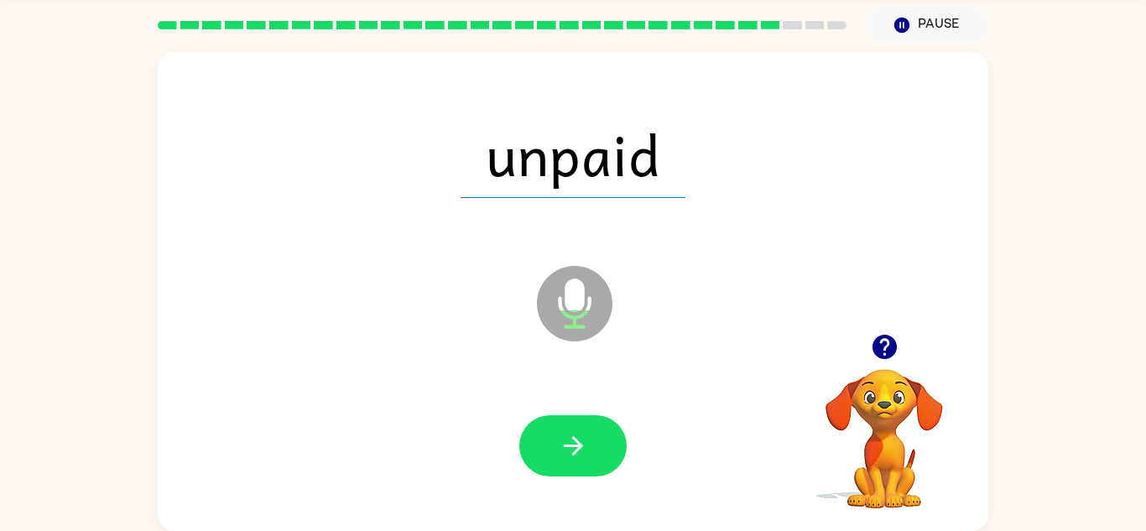
click at [577, 442] on icon "button" at bounding box center [572, 445] width 19 height 19
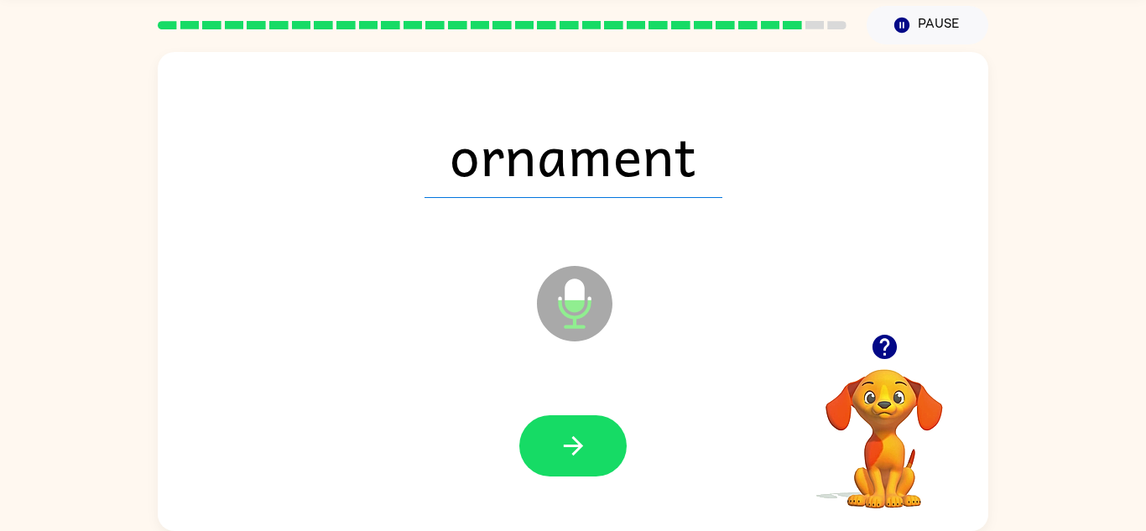
click at [577, 442] on icon "button" at bounding box center [572, 445] width 19 height 19
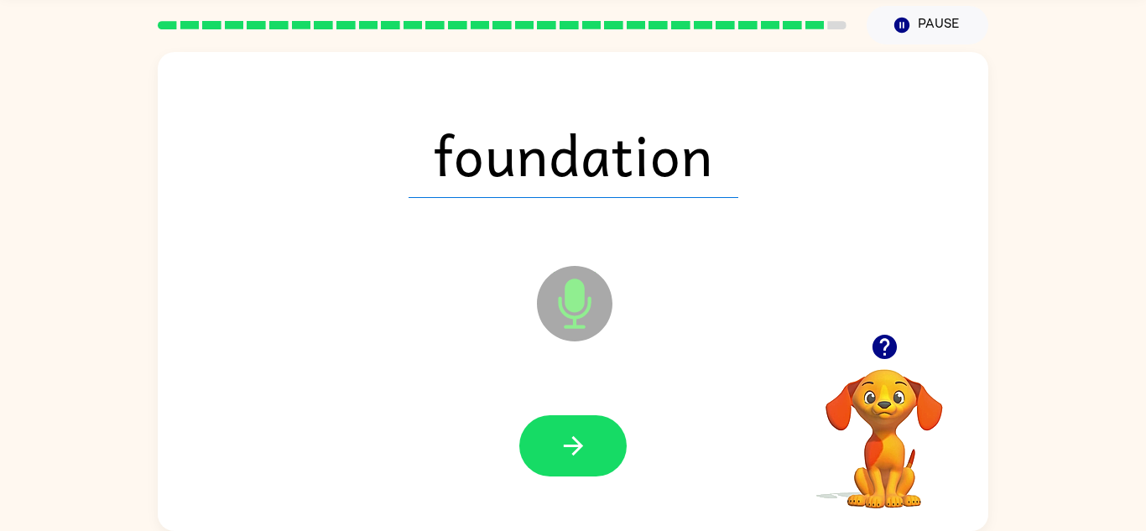
click at [577, 442] on icon "button" at bounding box center [572, 445] width 19 height 19
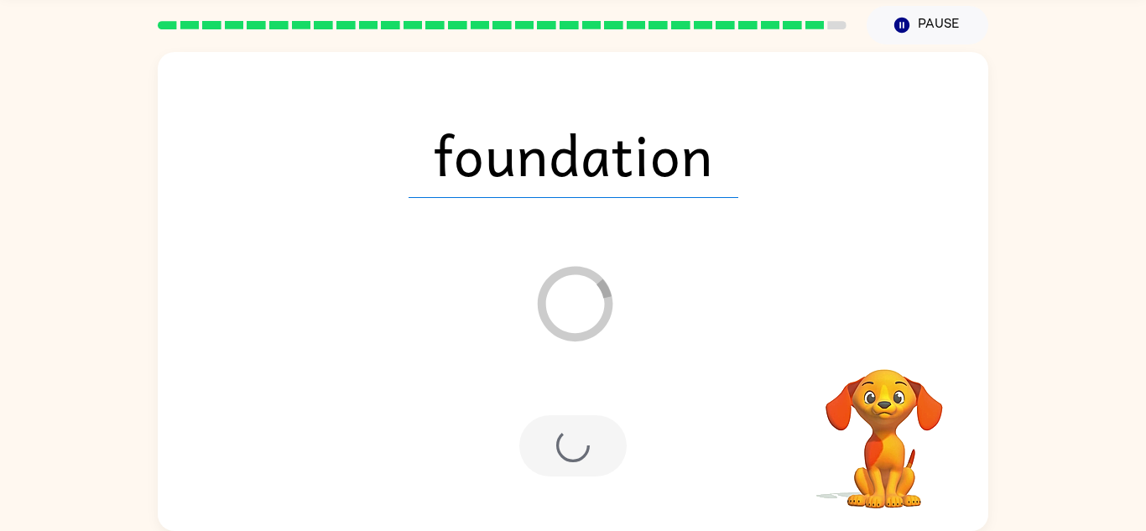
scroll to position [29, 0]
